Goal: Check status: Check status

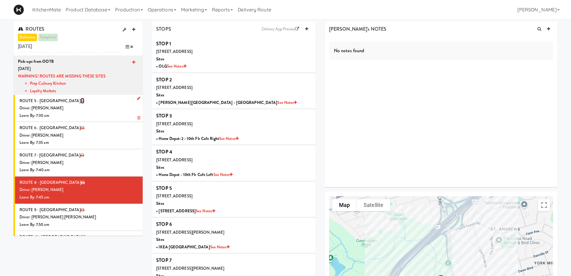
click at [81, 100] on icon at bounding box center [83, 101] width 4 height 4
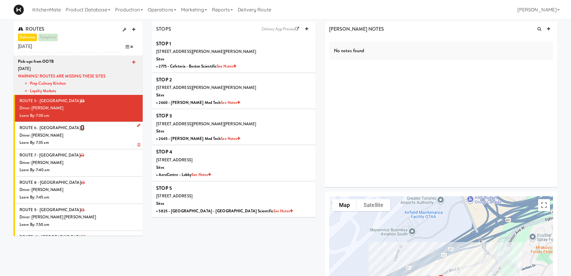
click at [81, 127] on icon at bounding box center [83, 128] width 4 height 4
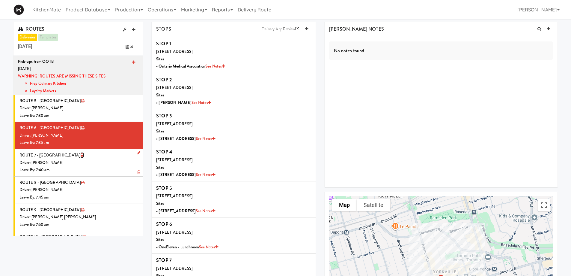
click at [80, 154] on icon at bounding box center [82, 155] width 4 height 4
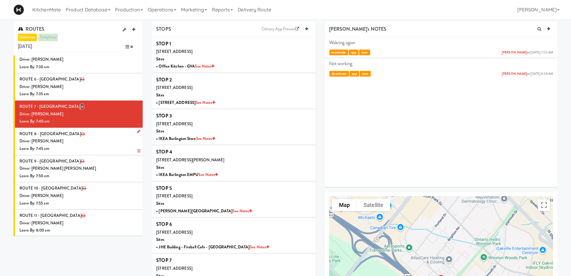
scroll to position [49, 0]
click at [81, 131] on icon at bounding box center [83, 133] width 4 height 4
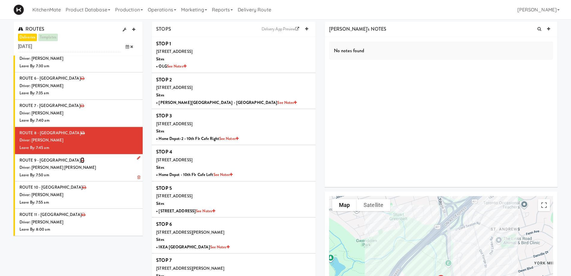
click at [81, 160] on icon at bounding box center [83, 160] width 4 height 4
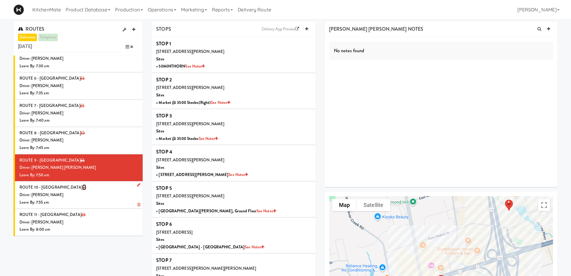
click at [82, 186] on icon at bounding box center [84, 187] width 4 height 4
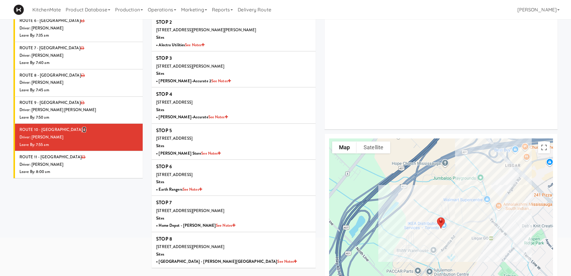
scroll to position [60, 0]
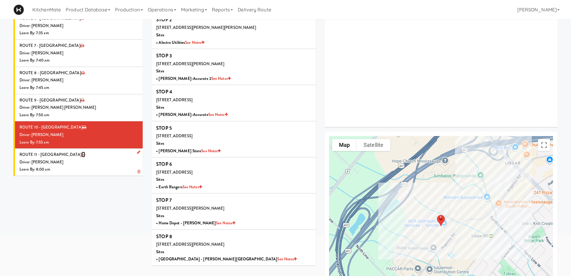
click at [82, 154] on icon at bounding box center [84, 154] width 4 height 4
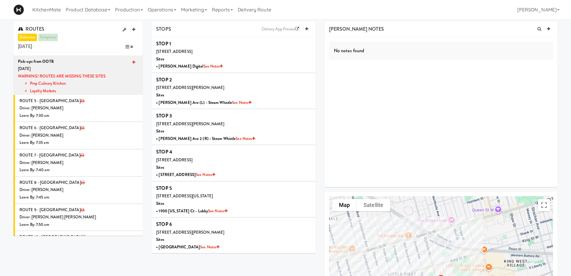
click at [127, 47] on icon at bounding box center [128, 47] width 4 height 4
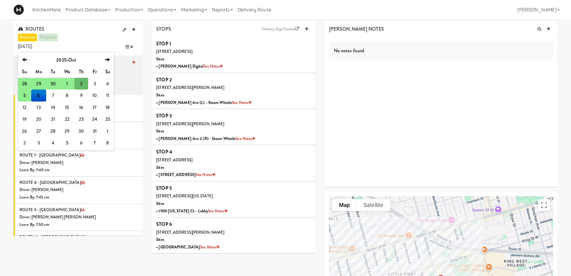
click at [25, 96] on td "5" at bounding box center [24, 95] width 13 height 12
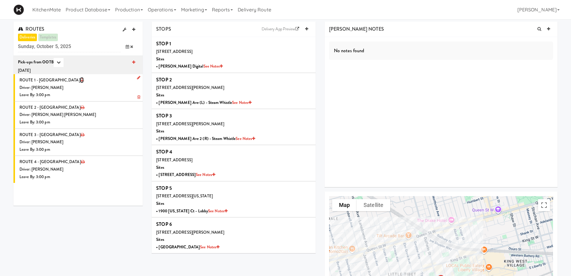
click at [80, 79] on icon at bounding box center [82, 80] width 4 height 4
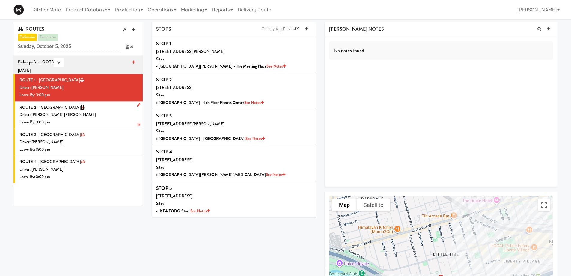
click at [81, 107] on icon at bounding box center [83, 107] width 4 height 4
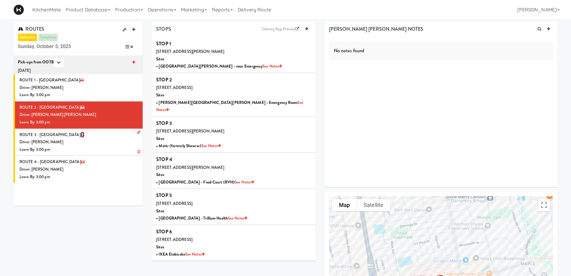
click at [81, 136] on icon at bounding box center [83, 135] width 4 height 4
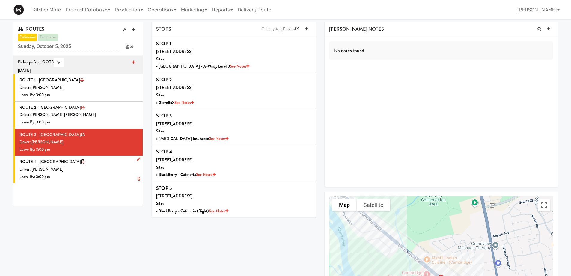
click at [81, 162] on icon at bounding box center [83, 162] width 4 height 4
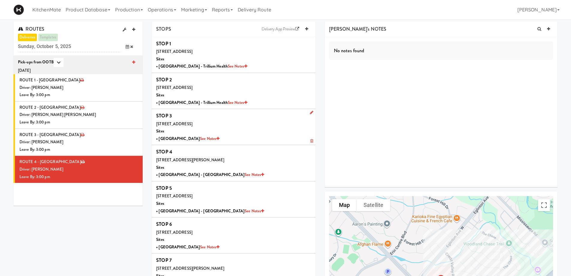
click at [312, 127] on li "STOP 3 [STREET_ADDRESS] • [GEOGRAPHIC_DATA] See Notes" at bounding box center [234, 127] width 164 height 36
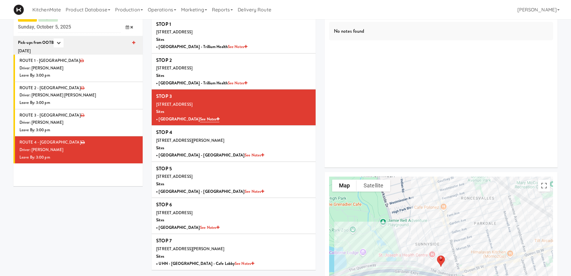
scroll to position [109, 0]
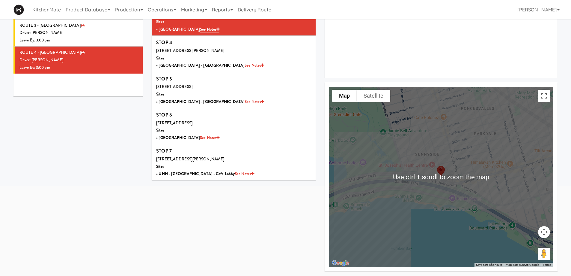
click at [441, 187] on div "1 2 3 4 5 6 7 1 2 3 4 5 6 7" at bounding box center [441, 177] width 224 height 180
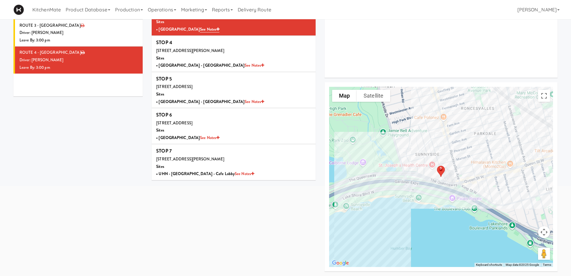
click at [424, 175] on div "1 2 3 4 5 6 7 1 2 3 4 5 6 7" at bounding box center [441, 177] width 224 height 180
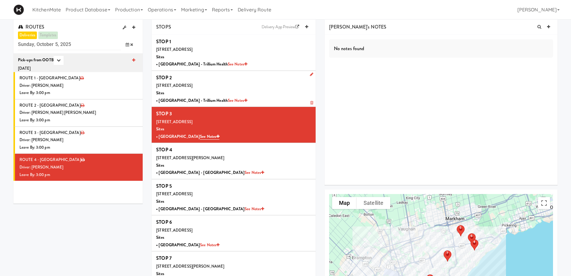
scroll to position [0, 0]
